Goal: Transaction & Acquisition: Purchase product/service

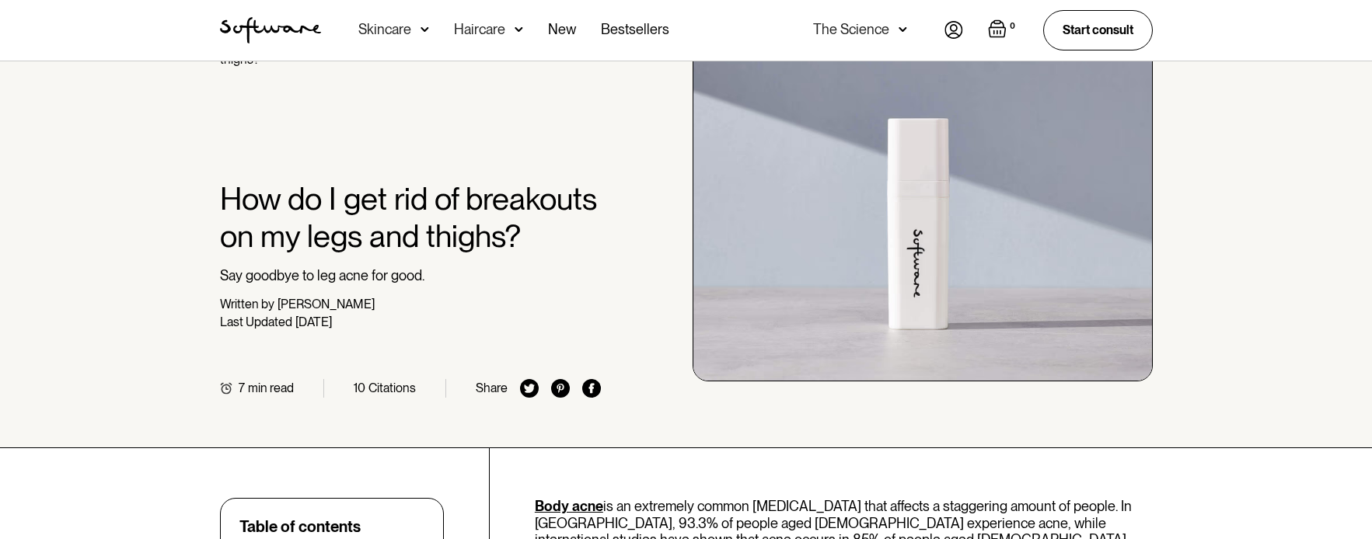
scroll to position [466, 0]
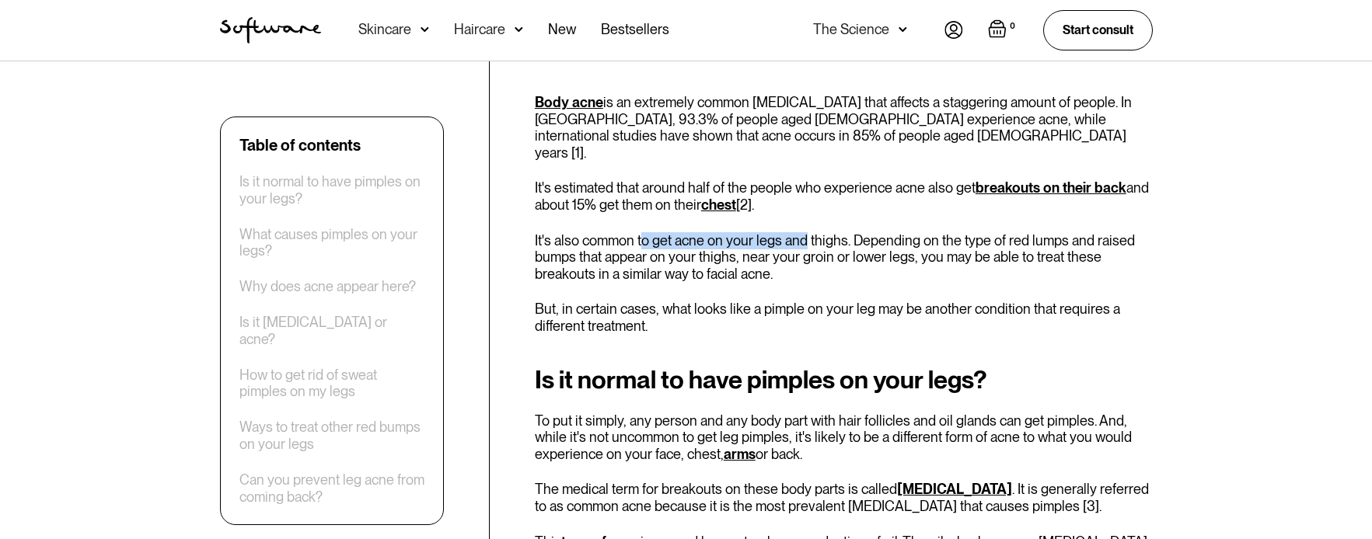
drag, startPoint x: 656, startPoint y: 211, endPoint x: 839, endPoint y: 213, distance: 182.7
drag, startPoint x: 635, startPoint y: 220, endPoint x: 900, endPoint y: 222, distance: 265.1
click at [898, 232] on p "It's also common to get acne on your legs and thighs. Depending on the type of …" at bounding box center [844, 257] width 618 height 51
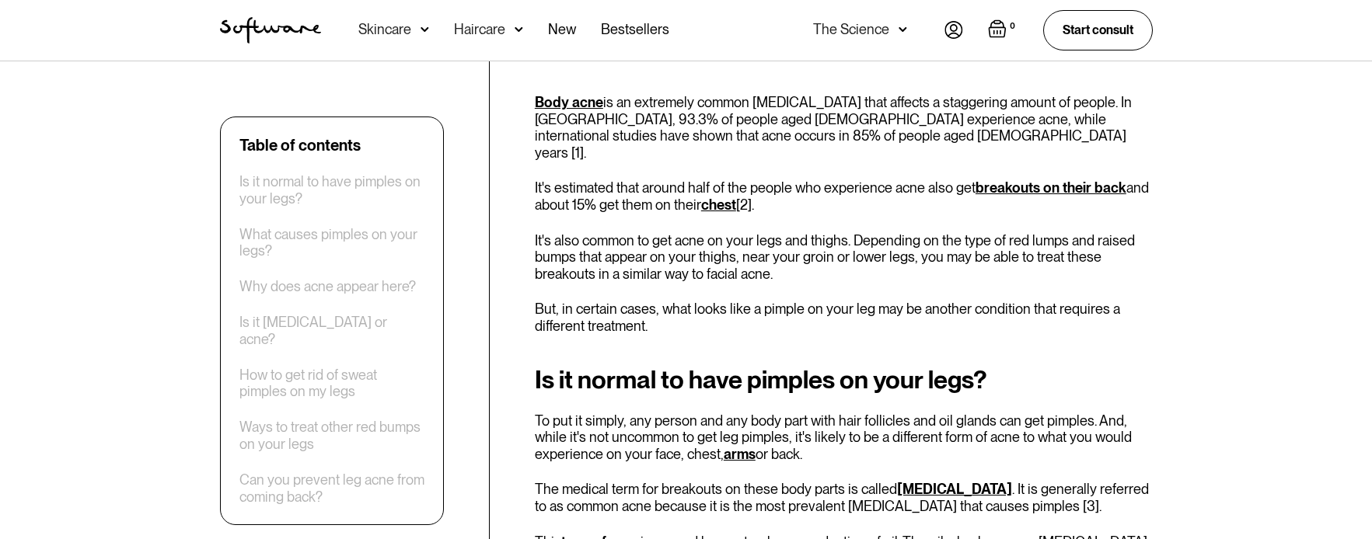
click at [907, 232] on p "It's also common to get acne on your legs and thighs. Depending on the type of …" at bounding box center [844, 257] width 618 height 51
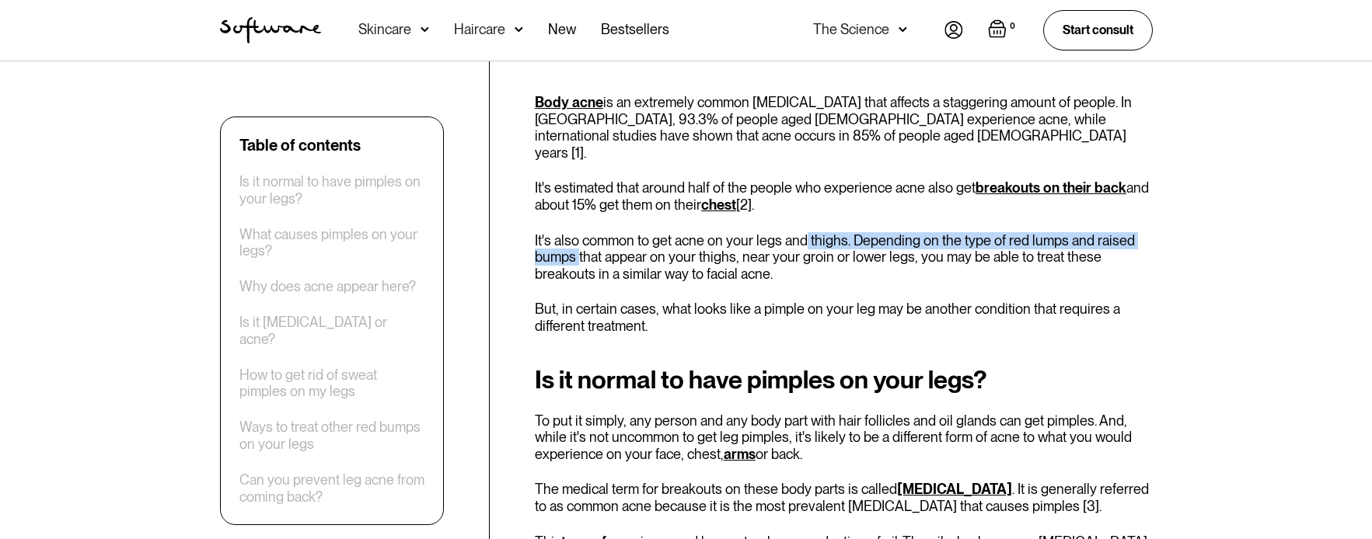
drag, startPoint x: 667, startPoint y: 235, endPoint x: 916, endPoint y: 231, distance: 249.6
click at [903, 232] on p "It's also common to get acne on your legs and thighs. Depending on the type of …" at bounding box center [844, 257] width 618 height 51
drag, startPoint x: 920, startPoint y: 231, endPoint x: 883, endPoint y: 236, distance: 36.8
click at [917, 232] on p "It's also common to get acne on your legs and thighs. Depending on the type of …" at bounding box center [844, 257] width 618 height 51
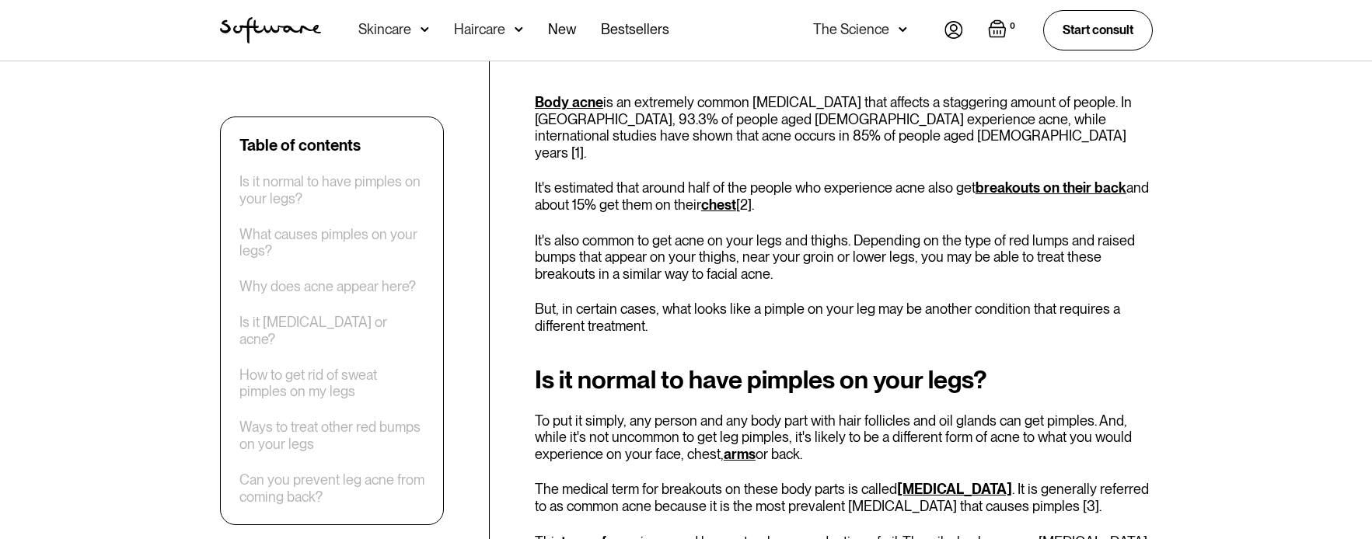
click at [672, 243] on p "It's also common to get acne on your legs and thighs. Depending on the type of …" at bounding box center [844, 257] width 618 height 51
drag, startPoint x: 712, startPoint y: 239, endPoint x: 907, endPoint y: 239, distance: 195.1
click at [899, 239] on p "It's also common to get acne on your legs and thighs. Depending on the type of …" at bounding box center [844, 257] width 618 height 51
click at [907, 239] on p "It's also common to get acne on your legs and thighs. Depending on the type of …" at bounding box center [844, 257] width 618 height 51
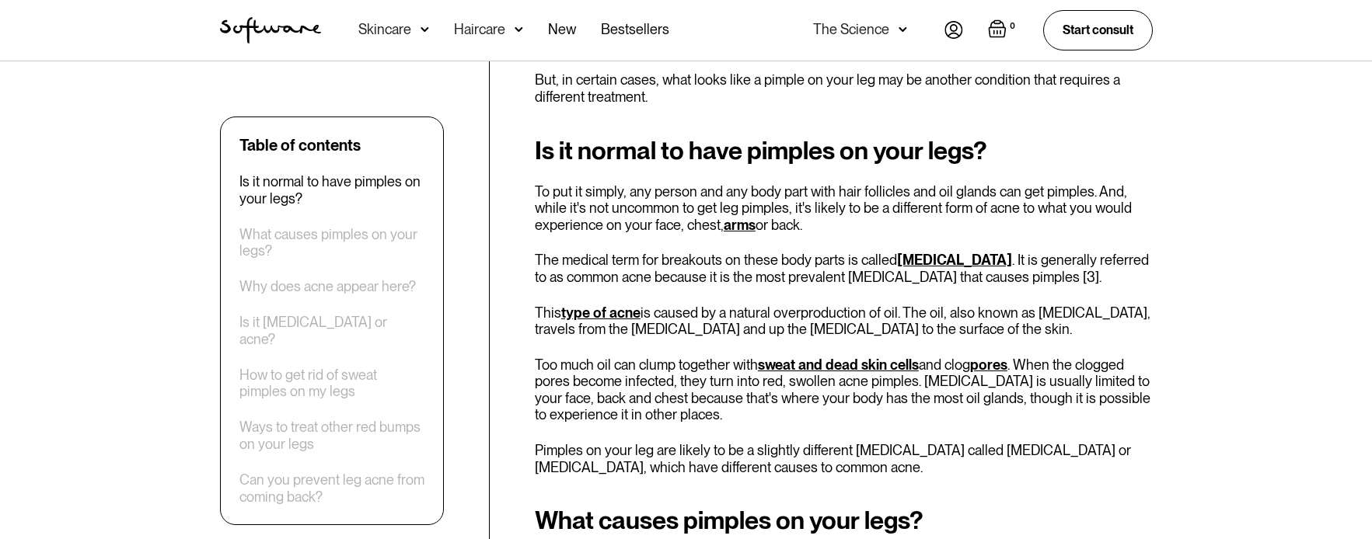
scroll to position [700, 0]
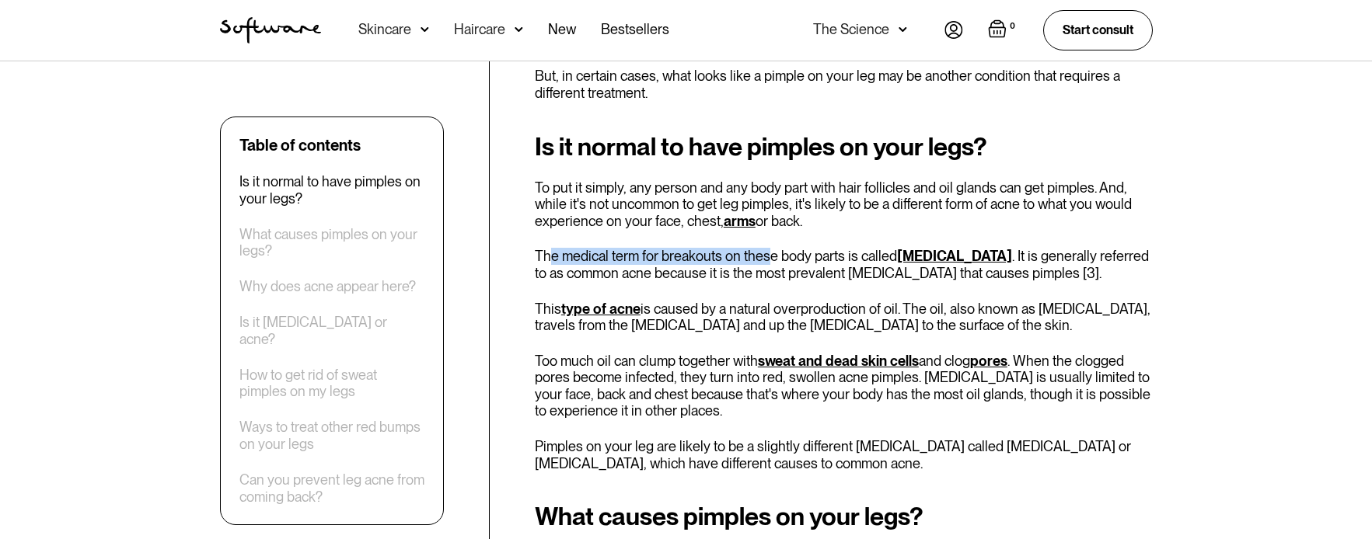
drag, startPoint x: 548, startPoint y: 240, endPoint x: 768, endPoint y: 230, distance: 220.2
click at [768, 230] on div "Is it normal to have pimples on your legs? To put it simply, any person and any…" at bounding box center [844, 303] width 618 height 340
click at [789, 248] on p "The medical term for breakouts on these body parts is called [MEDICAL_DATA] . I…" at bounding box center [844, 264] width 618 height 33
drag, startPoint x: 818, startPoint y: 239, endPoint x: 903, endPoint y: 235, distance: 84.8
click at [903, 248] on p "The medical term for breakouts on these body parts is called [MEDICAL_DATA] . I…" at bounding box center [844, 264] width 618 height 33
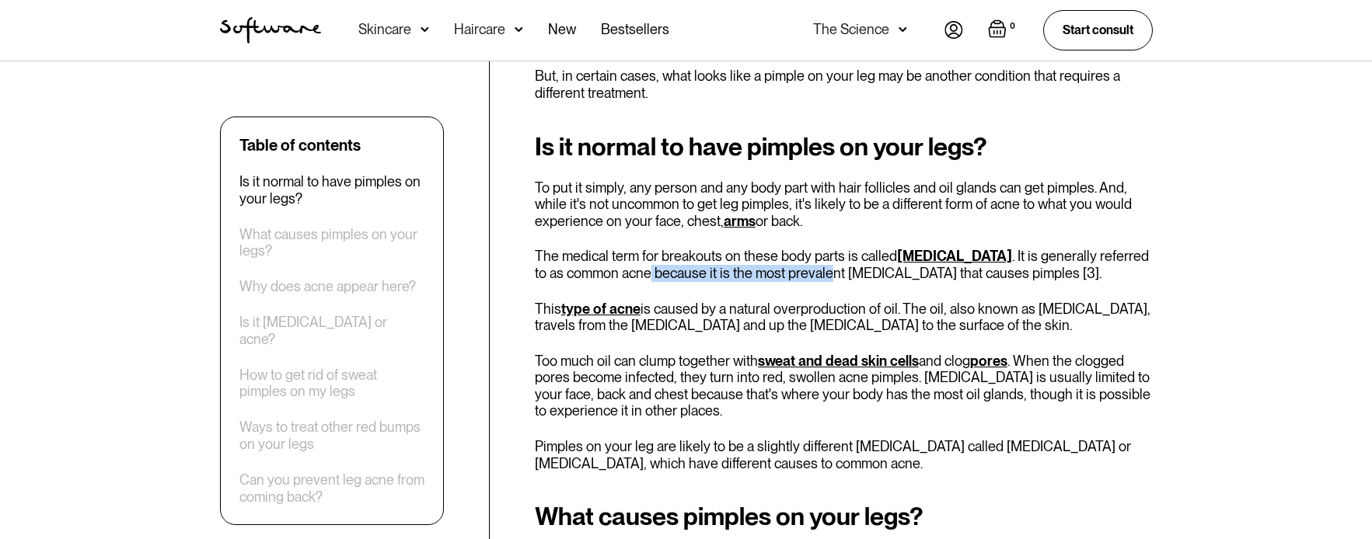
drag, startPoint x: 790, startPoint y: 256, endPoint x: 805, endPoint y: 256, distance: 15.5
click at [805, 256] on p "The medical term for breakouts on these body parts is called [MEDICAL_DATA] . I…" at bounding box center [844, 264] width 618 height 33
click at [954, 249] on p "The medical term for breakouts on these body parts is called [MEDICAL_DATA] . I…" at bounding box center [844, 264] width 618 height 33
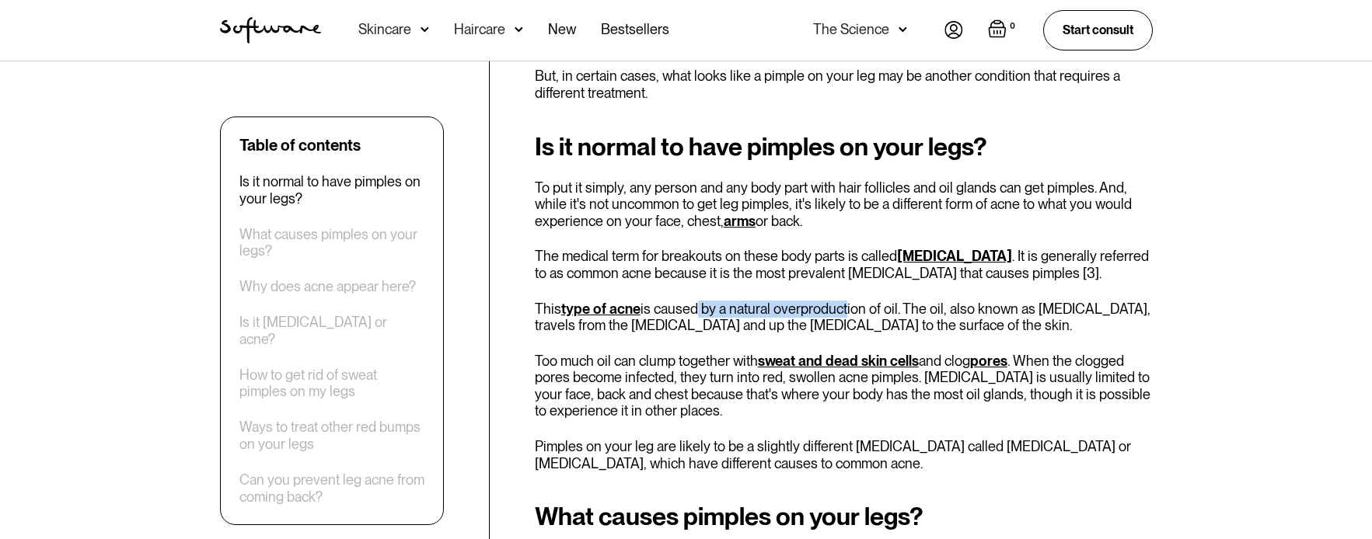
drag, startPoint x: 693, startPoint y: 290, endPoint x: 871, endPoint y: 287, distance: 178.8
click at [868, 301] on p "This type of acne is caused by a natural overproduction of oil. The oil, also k…" at bounding box center [844, 317] width 618 height 33
click at [871, 301] on p "This type of acne is caused by a natural overproduction of oil. The oil, also k…" at bounding box center [844, 317] width 618 height 33
drag, startPoint x: 709, startPoint y: 330, endPoint x: 721, endPoint y: 307, distance: 26.1
click at [711, 327] on div "Is it normal to have pimples on your legs? To put it simply, any person and any…" at bounding box center [844, 303] width 618 height 340
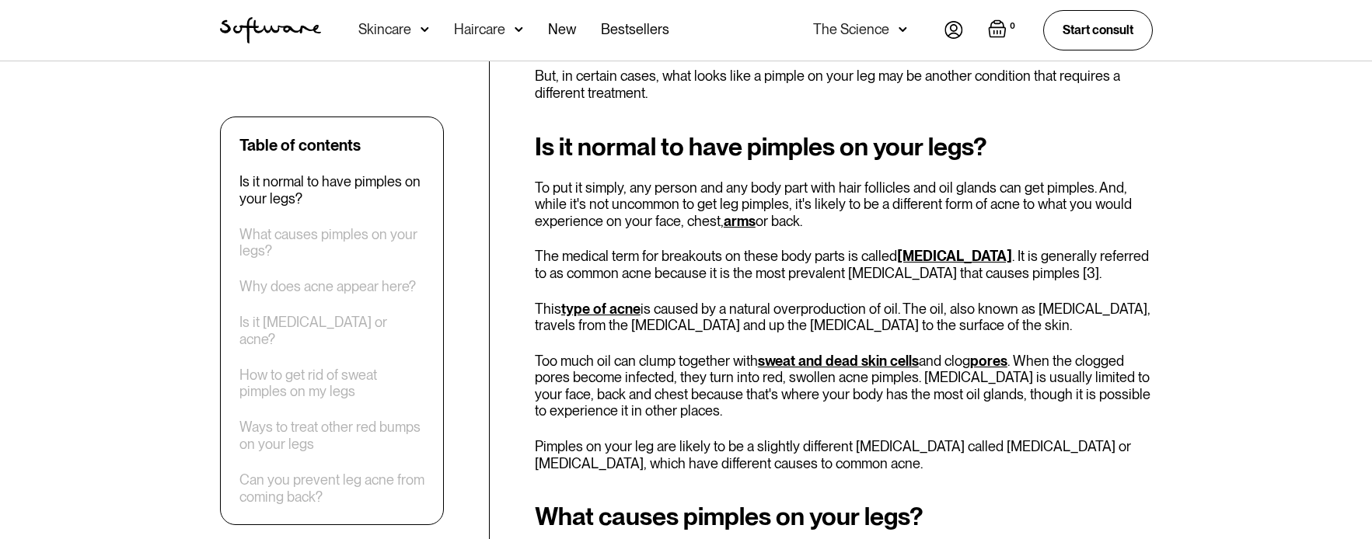
click at [728, 265] on div "Is it normal to have pimples on your legs? To put it simply, any person and any…" at bounding box center [844, 303] width 618 height 340
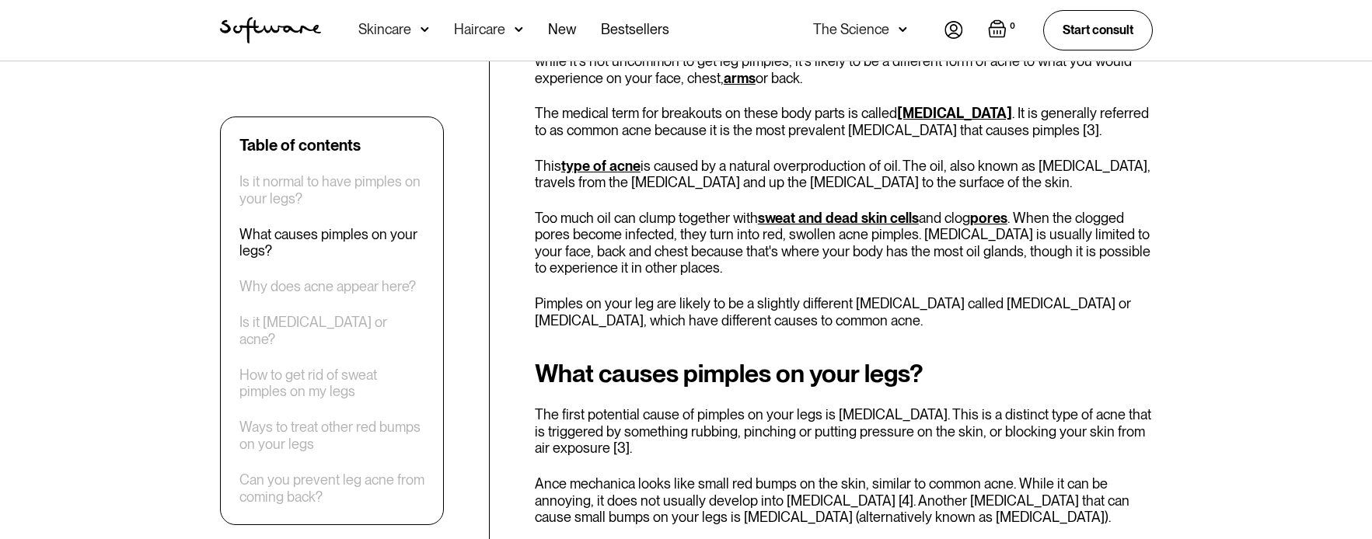
scroll to position [933, 0]
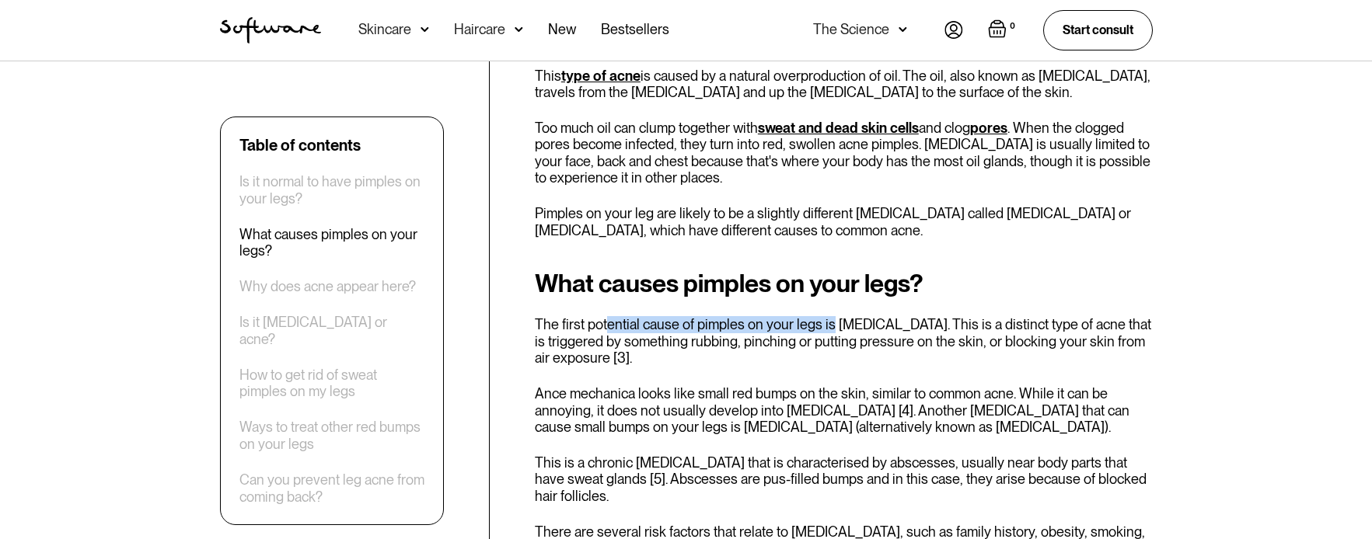
drag, startPoint x: 607, startPoint y: 309, endPoint x: 871, endPoint y: 310, distance: 264.3
click at [859, 316] on p "The first potential cause of pimples on your legs is [MEDICAL_DATA]. This is a …" at bounding box center [844, 341] width 618 height 51
click at [871, 316] on p "The first potential cause of pimples on your legs is [MEDICAL_DATA]. This is a …" at bounding box center [844, 341] width 618 height 51
drag, startPoint x: 800, startPoint y: 309, endPoint x: 759, endPoint y: 309, distance: 41.2
click at [770, 316] on p "The first potential cause of pimples on your legs is [MEDICAL_DATA]. This is a …" at bounding box center [844, 341] width 618 height 51
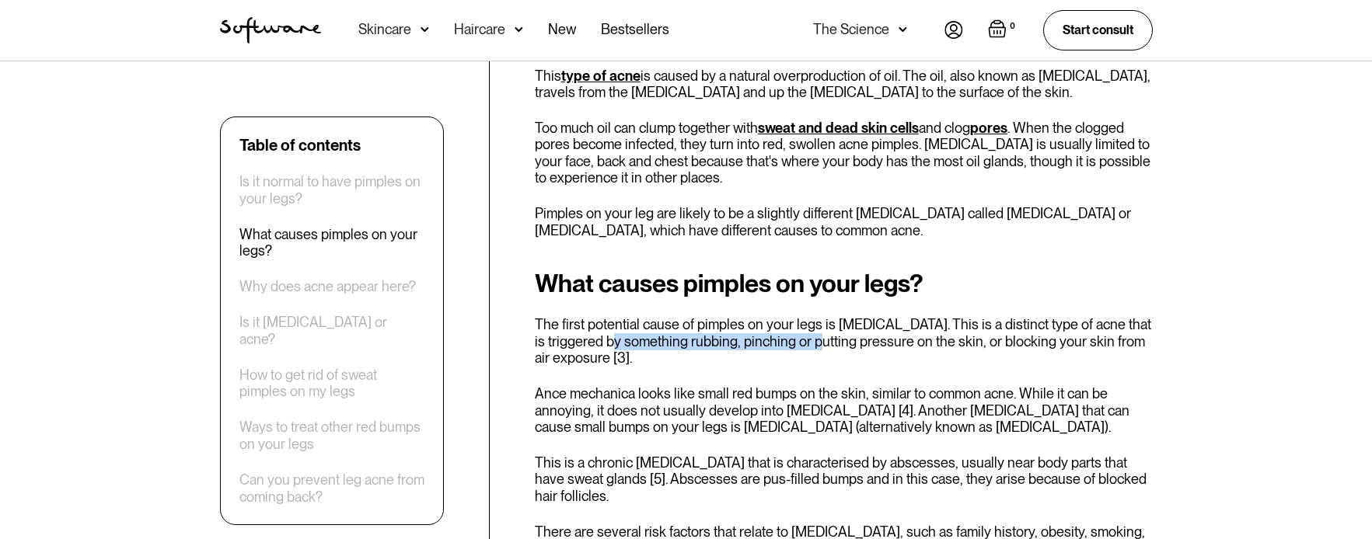
drag, startPoint x: 613, startPoint y: 319, endPoint x: 827, endPoint y: 316, distance: 214.6
click at [827, 316] on p "The first potential cause of pimples on your legs is [MEDICAL_DATA]. This is a …" at bounding box center [844, 341] width 618 height 51
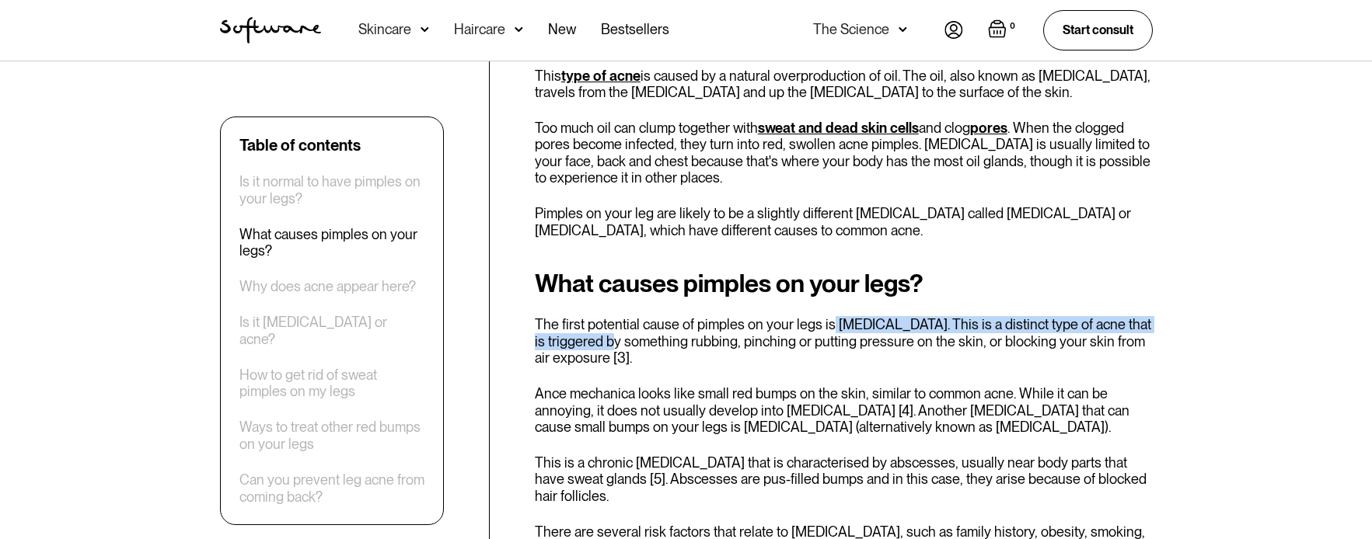
click at [828, 316] on p "The first potential cause of pimples on your legs is [MEDICAL_DATA]. This is a …" at bounding box center [844, 341] width 618 height 51
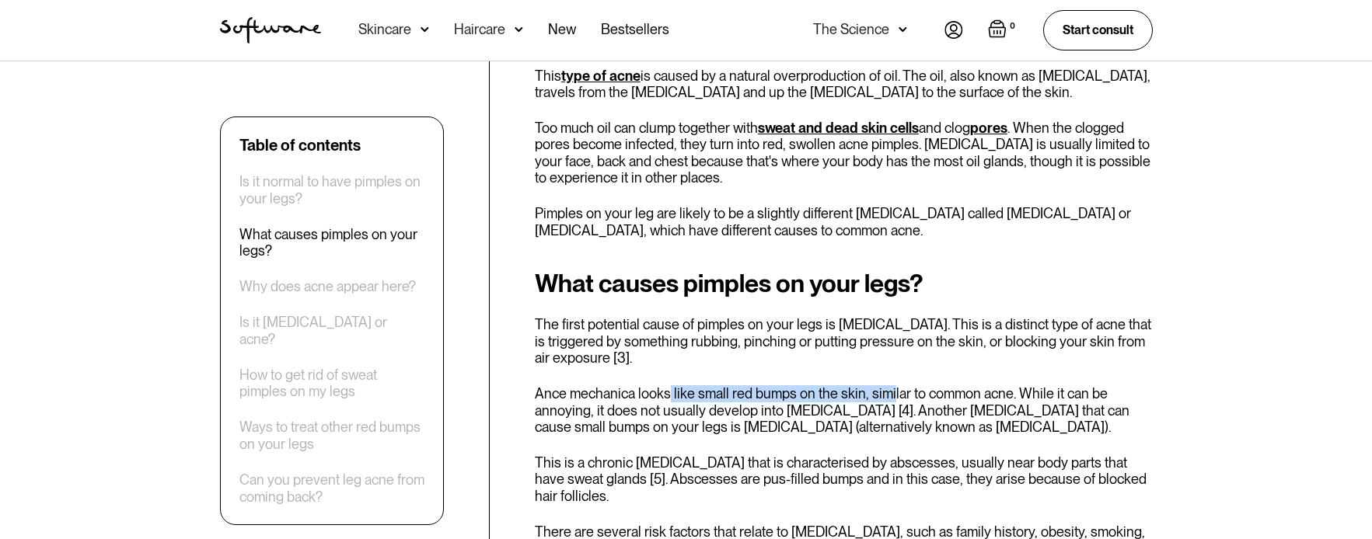
drag, startPoint x: 669, startPoint y: 374, endPoint x: 891, endPoint y: 377, distance: 222.3
click at [890, 386] on p "Ance mechanica looks like small red bumps on the skin, similar to common acne. …" at bounding box center [844, 411] width 618 height 51
click at [903, 333] on p "The first potential cause of pimples on your legs is [MEDICAL_DATA]. This is a …" at bounding box center [844, 341] width 618 height 51
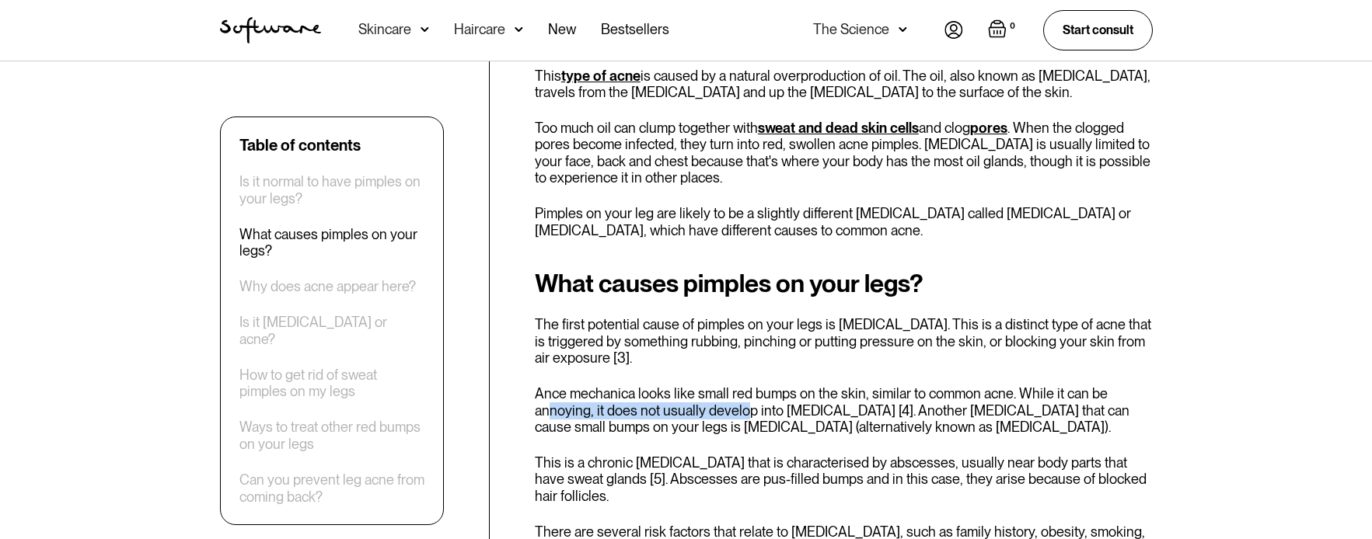
drag, startPoint x: 551, startPoint y: 402, endPoint x: 853, endPoint y: 400, distance: 301.6
click at [846, 400] on p "Ance mechanica looks like small red bumps on the skin, similar to common acne. …" at bounding box center [844, 411] width 618 height 51
click at [855, 400] on p "Ance mechanica looks like small red bumps on the skin, similar to common acne. …" at bounding box center [844, 411] width 618 height 51
drag, startPoint x: 717, startPoint y: 403, endPoint x: 907, endPoint y: 403, distance: 189.7
click at [907, 403] on p "Ance mechanica looks like small red bumps on the skin, similar to common acne. …" at bounding box center [844, 411] width 618 height 51
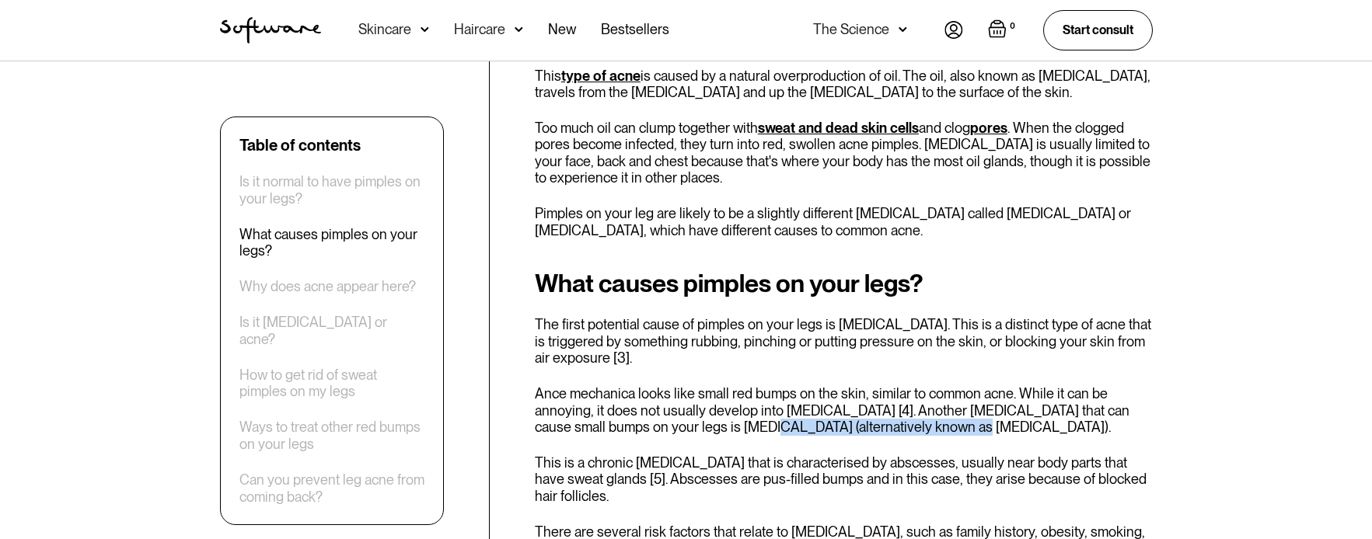
click at [906, 403] on p "Ance mechanica looks like small red bumps on the skin, similar to common acne. …" at bounding box center [844, 411] width 618 height 51
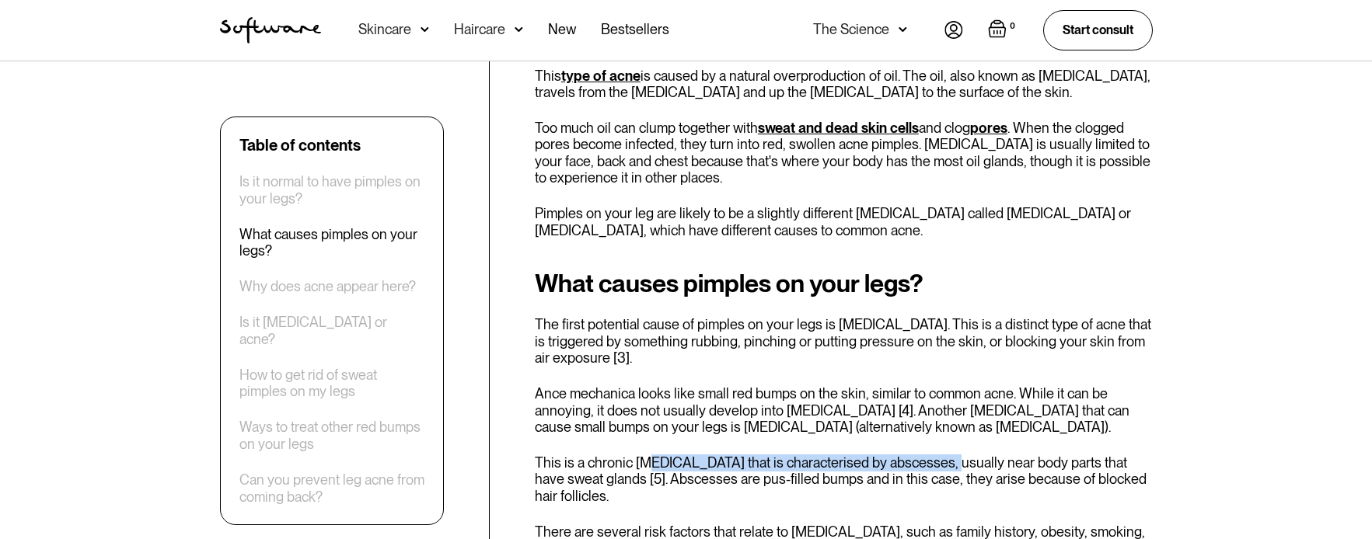
drag, startPoint x: 648, startPoint y: 442, endPoint x: 928, endPoint y: 427, distance: 281.1
click at [928, 427] on div "What causes pimples on your legs? The first potential cause of pimples on your …" at bounding box center [844, 422] width 618 height 304
click at [928, 360] on div "What causes pimples on your legs? The first potential cause of pimples on your …" at bounding box center [844, 422] width 618 height 304
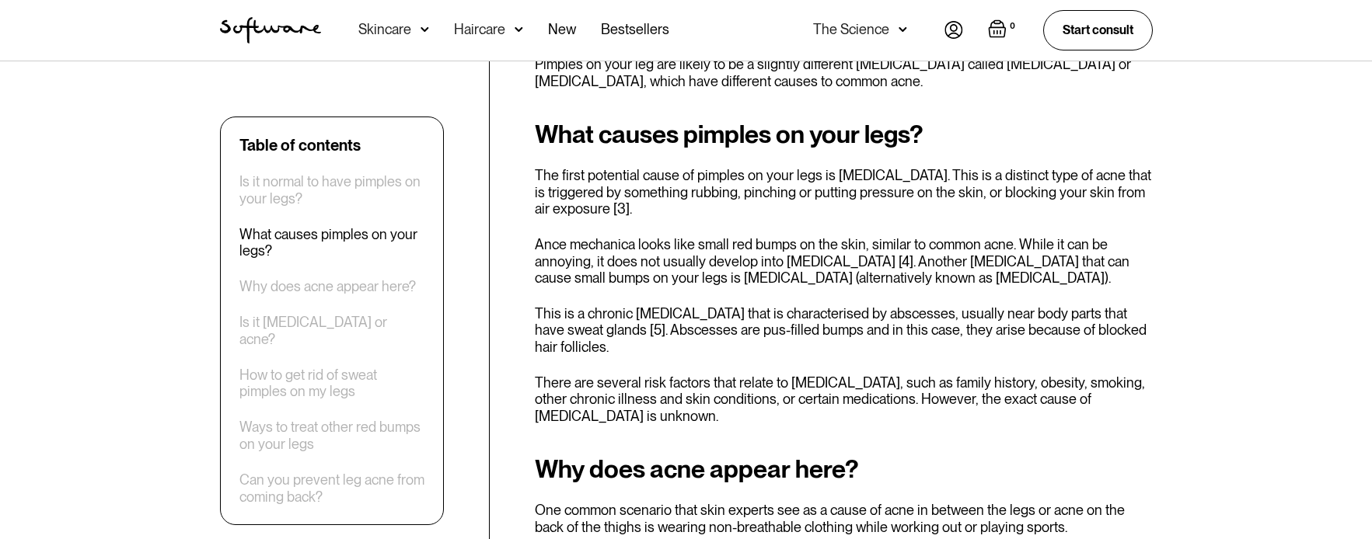
scroll to position [1088, 0]
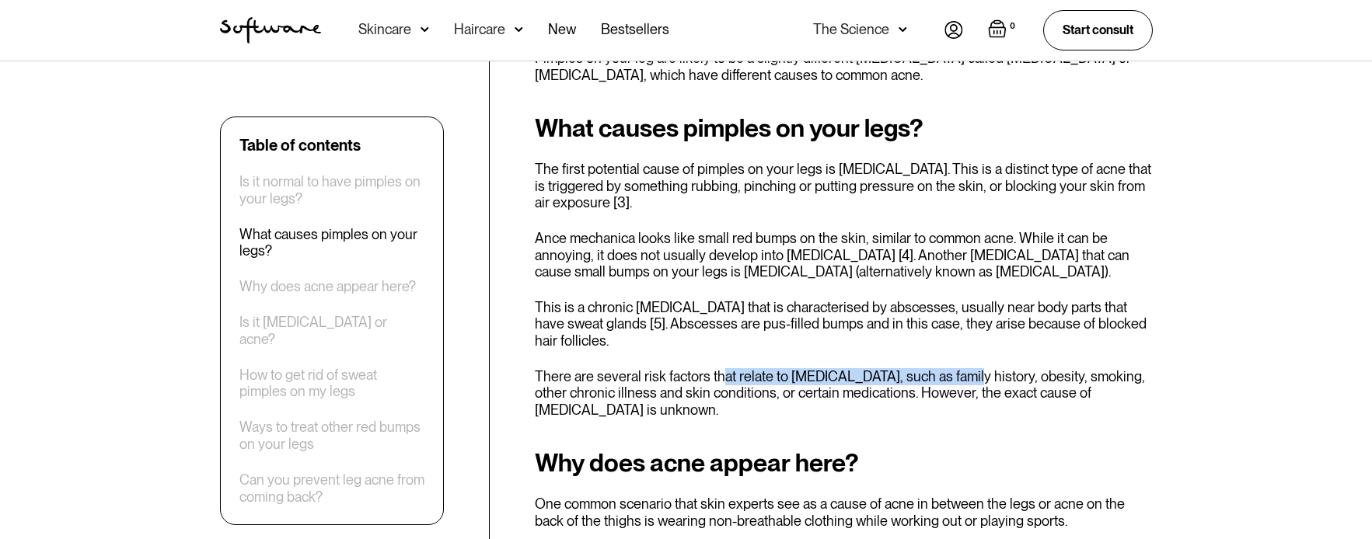
drag, startPoint x: 809, startPoint y: 363, endPoint x: 962, endPoint y: 361, distance: 153.1
click at [960, 368] on p "There are several risk factors that relate to [MEDICAL_DATA], such as family hi…" at bounding box center [844, 393] width 618 height 51
click at [962, 368] on p "There are several risk factors that relate to [MEDICAL_DATA], such as family hi…" at bounding box center [844, 393] width 618 height 51
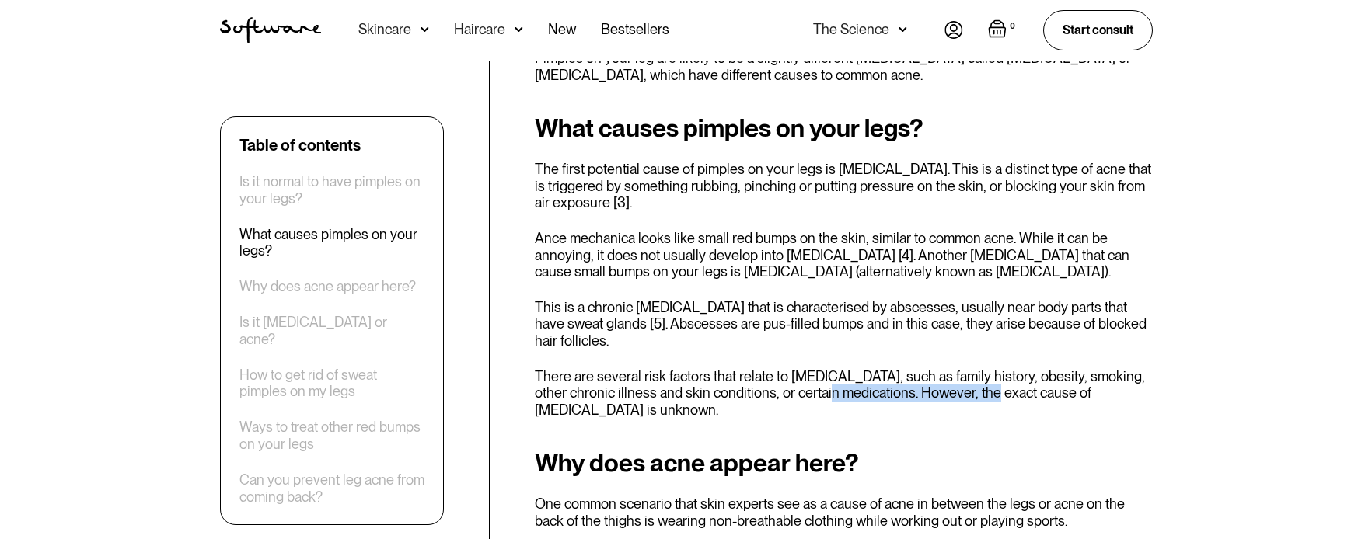
drag, startPoint x: 886, startPoint y: 377, endPoint x: 1035, endPoint y: 376, distance: 148.5
click at [1015, 376] on p "There are several risk factors that relate to [MEDICAL_DATA], such as family hi…" at bounding box center [844, 393] width 618 height 51
click at [1034, 376] on p "There are several risk factors that relate to [MEDICAL_DATA], such as family hi…" at bounding box center [844, 393] width 618 height 51
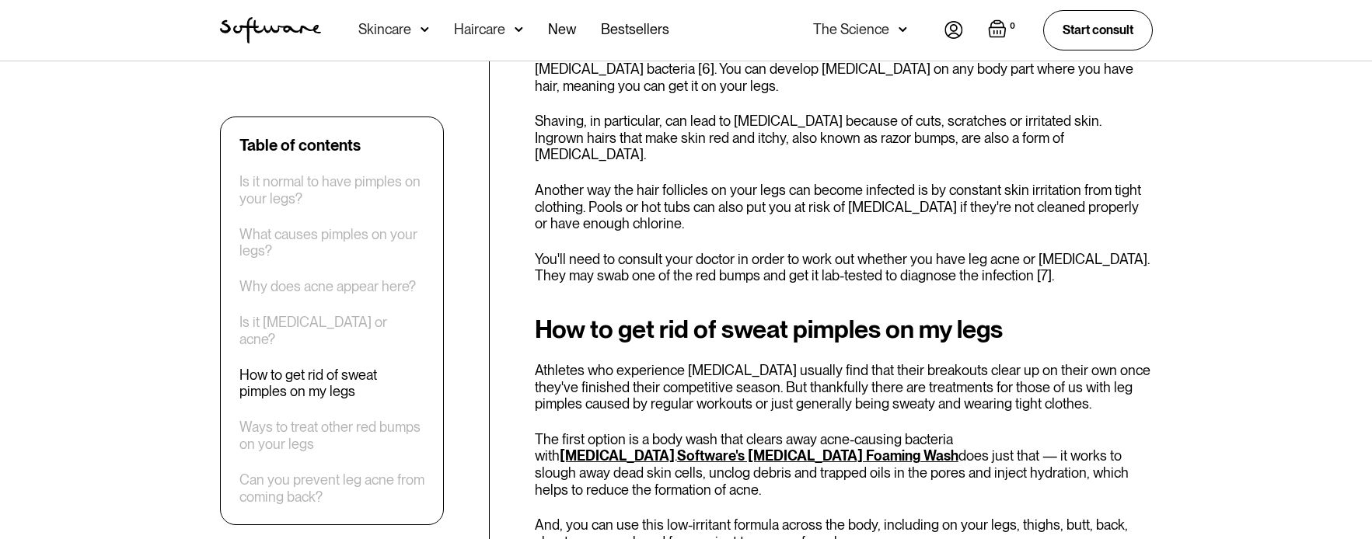
scroll to position [2021, 0]
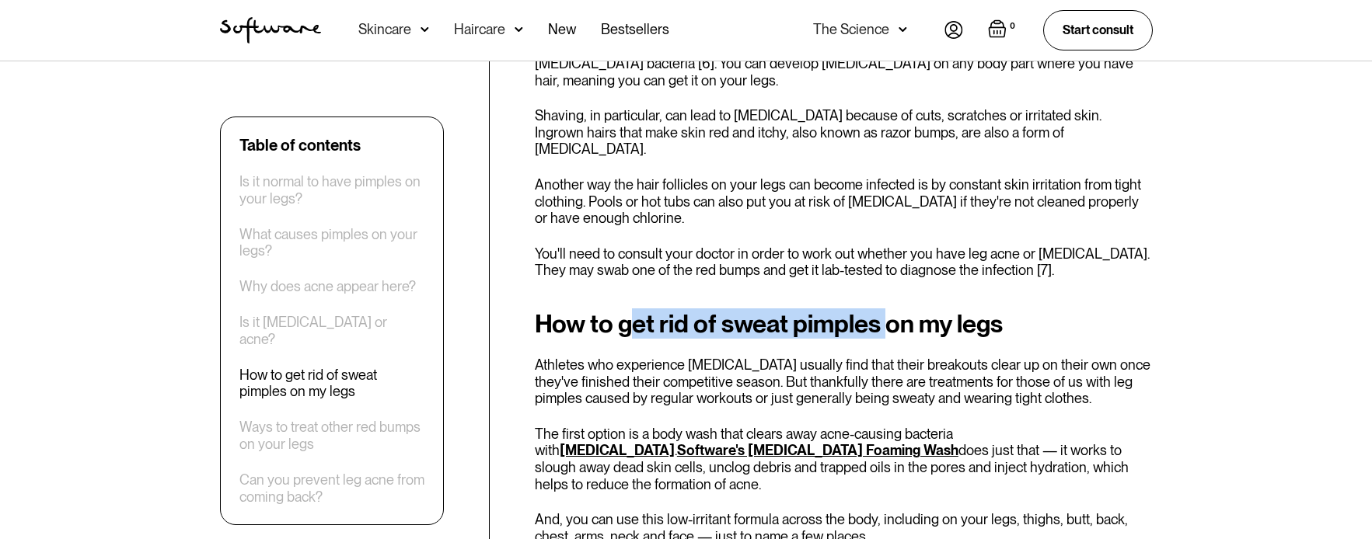
drag, startPoint x: 648, startPoint y: 267, endPoint x: 893, endPoint y: 271, distance: 245.7
click at [892, 310] on h2 "How to get rid of sweat pimples on my legs" at bounding box center [844, 324] width 618 height 28
click at [713, 357] on p "Athletes who experience [MEDICAL_DATA] usually find that their breakouts clear …" at bounding box center [844, 382] width 618 height 51
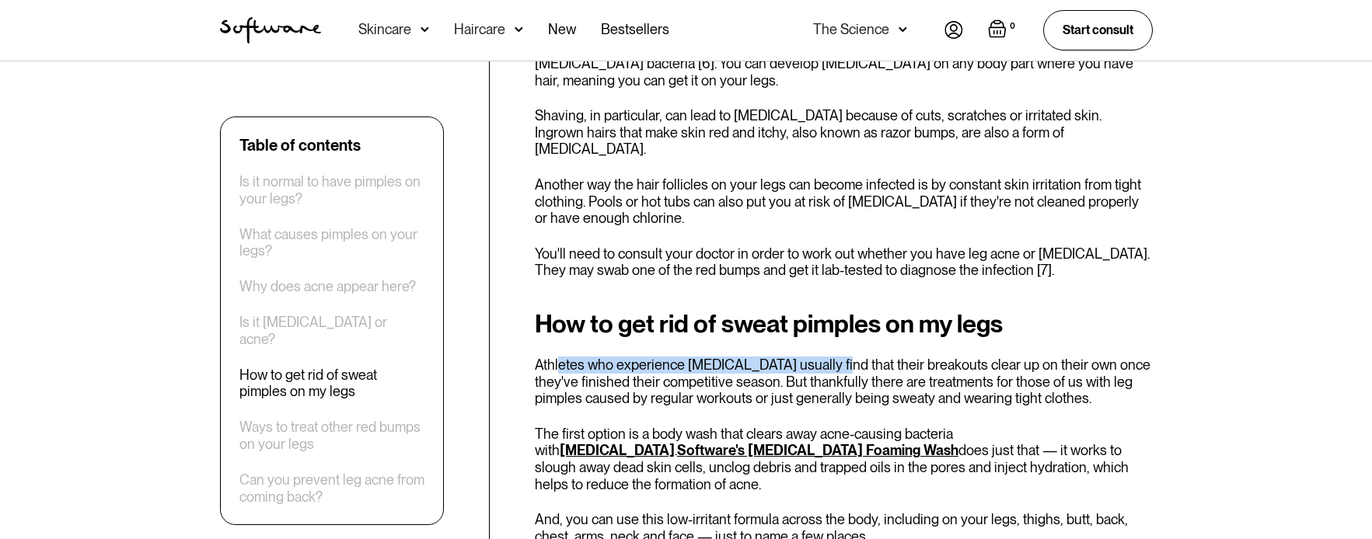
drag, startPoint x: 560, startPoint y: 291, endPoint x: 868, endPoint y: 299, distance: 307.9
click at [868, 357] on p "Athletes who experience [MEDICAL_DATA] usually find that their breakouts clear …" at bounding box center [844, 382] width 618 height 51
click at [862, 357] on p "Athletes who experience [MEDICAL_DATA] usually find that their breakouts clear …" at bounding box center [844, 382] width 618 height 51
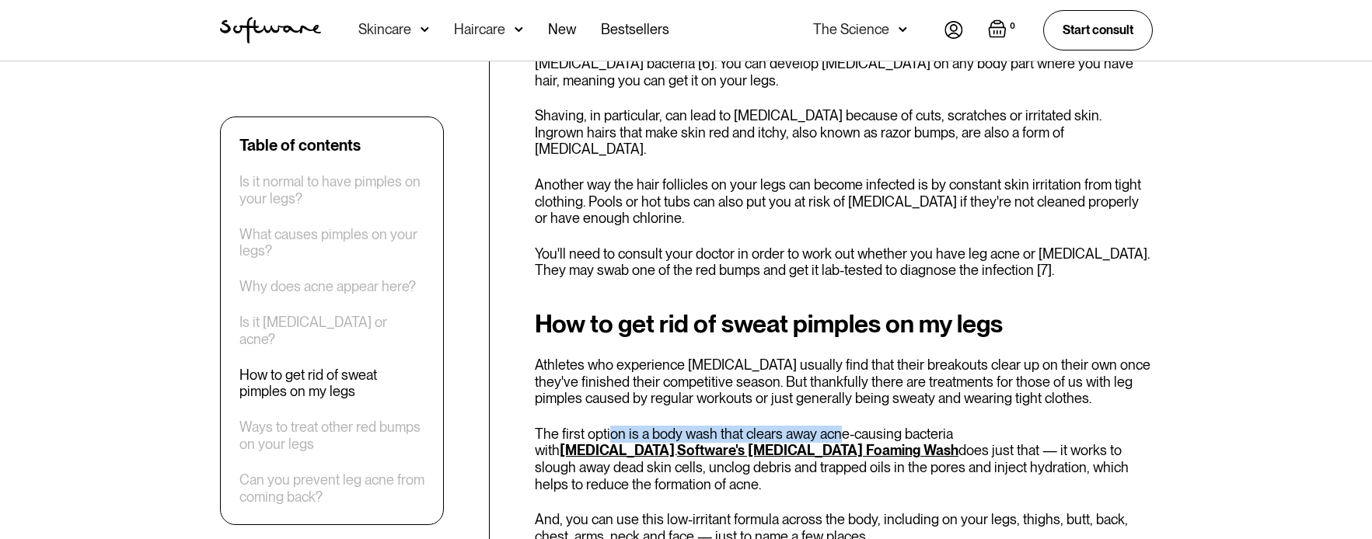
drag, startPoint x: 804, startPoint y: 367, endPoint x: 838, endPoint y: 365, distance: 34.3
click at [836, 426] on p "The first option is a body wash that clears away acne-causing bacteria with [ME…" at bounding box center [844, 459] width 618 height 67
click at [958, 412] on div "How to get rid of sweat pimples on my legs Athletes who experience [MEDICAL_DAT…" at bounding box center [844, 514] width 618 height 408
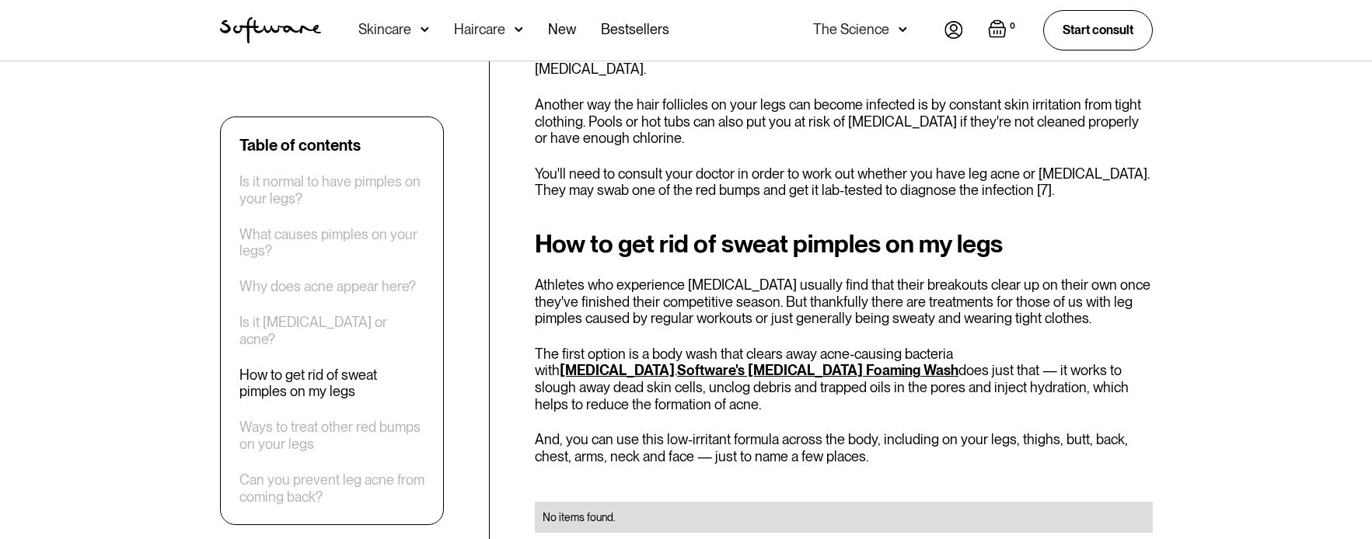
scroll to position [2177, 0]
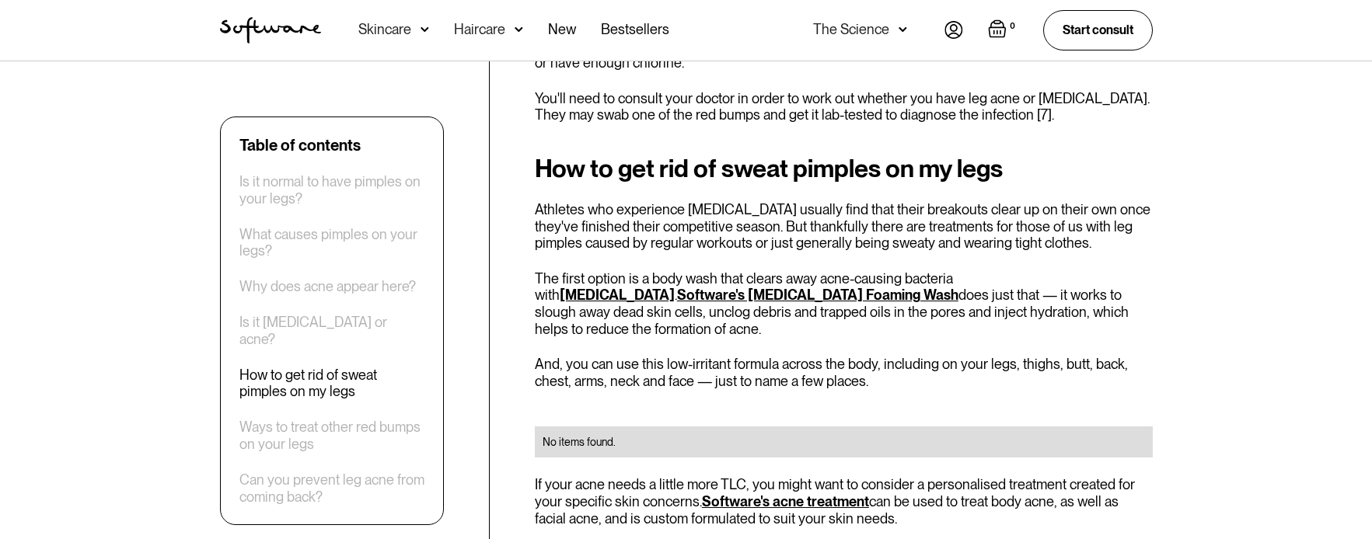
click at [677, 287] on link "Software's [MEDICAL_DATA] Foaming Wash" at bounding box center [817, 295] width 281 height 16
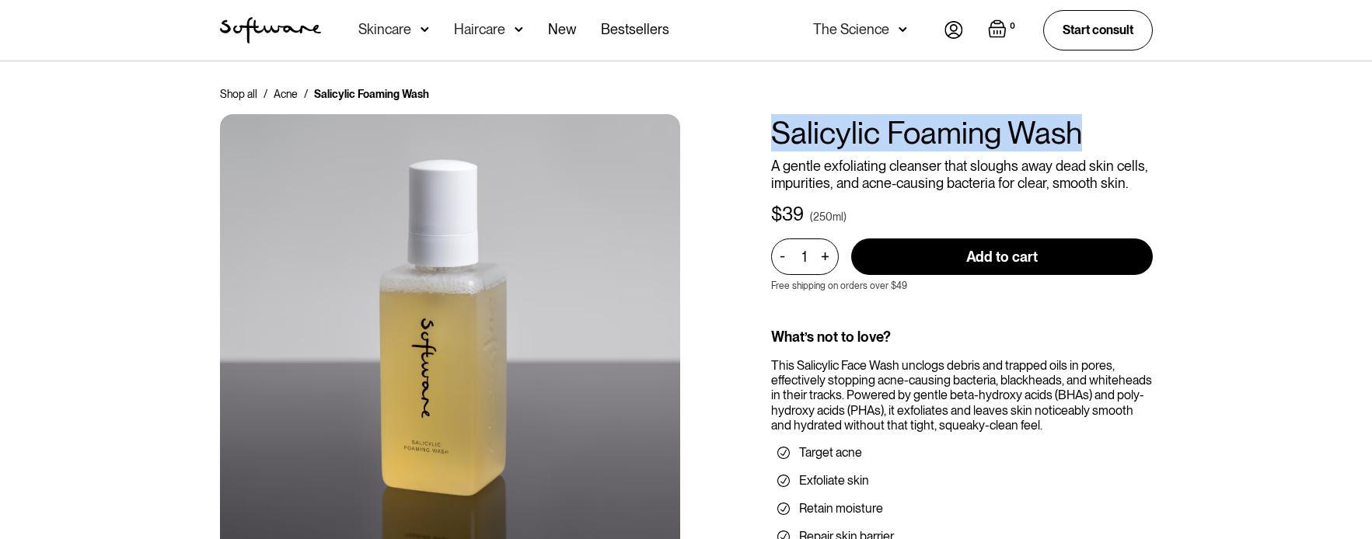
drag, startPoint x: 768, startPoint y: 129, endPoint x: 1094, endPoint y: 129, distance: 325.7
click at [1094, 129] on div "Shop all / Acne / Salicylic Foaming Wash Salicylic Foaming Wash A gentle exfoli…" at bounding box center [686, 455] width 970 height 738
copy h1 "Salicylic Foaming Wash"
